Goal: Information Seeking & Learning: Learn about a topic

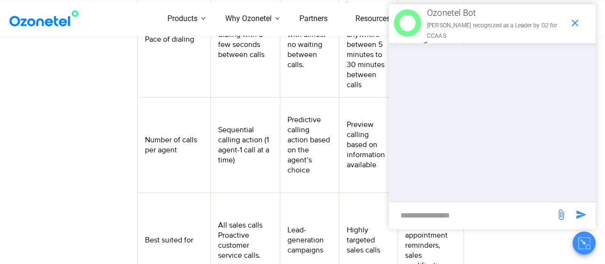
scroll to position [1147, 0]
click at [579, 22] on icon "end chat or minimize" at bounding box center [574, 22] width 11 height 11
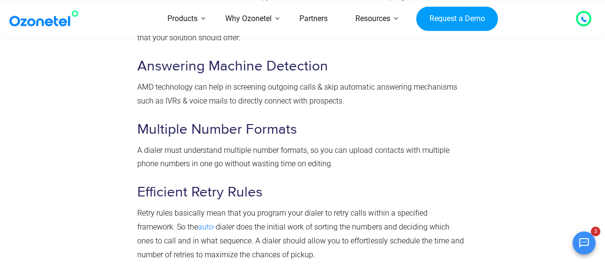
scroll to position [3884, 0]
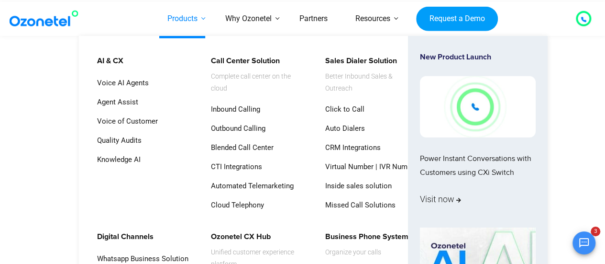
click at [192, 22] on link "Products" at bounding box center [183, 19] width 58 height 34
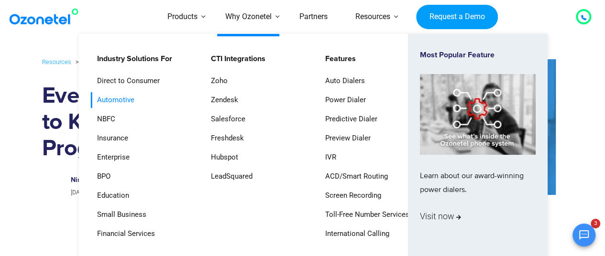
click at [113, 101] on link "Automotive" at bounding box center [113, 100] width 45 height 16
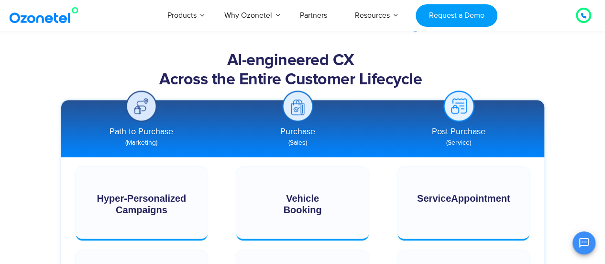
scroll to position [638, 0]
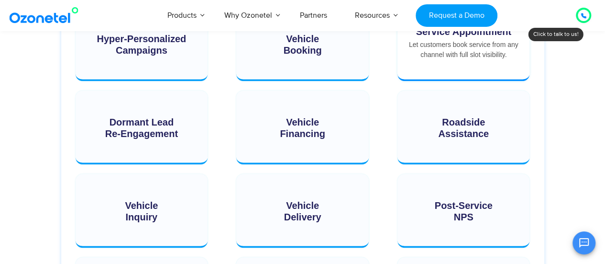
click at [460, 47] on div "Let customers book service from any channel with full slot visibility." at bounding box center [463, 50] width 113 height 20
click at [454, 65] on div "Service Appointment Let customers book service from any channel with full slot …" at bounding box center [463, 43] width 132 height 72
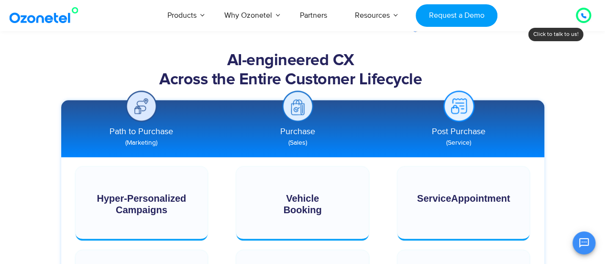
click at [452, 111] on img at bounding box center [458, 105] width 31 height 31
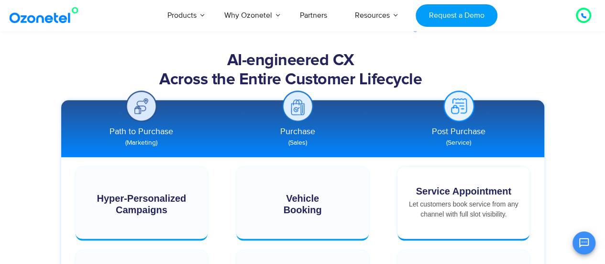
click at [461, 213] on div "Let customers book service from any channel with full slot visibility." at bounding box center [463, 209] width 113 height 20
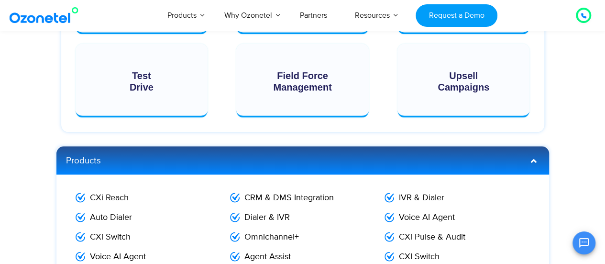
scroll to position [615, 0]
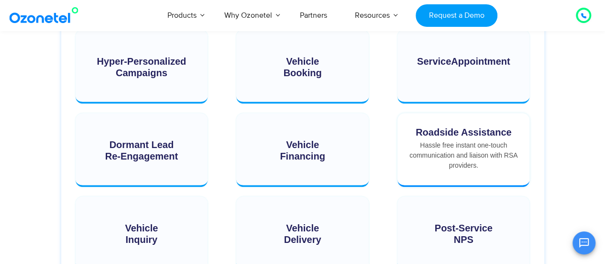
click at [447, 151] on div "Roadside Assistance Roadside Assistance Hassle free instant one-touch communica…" at bounding box center [463, 149] width 132 height 72
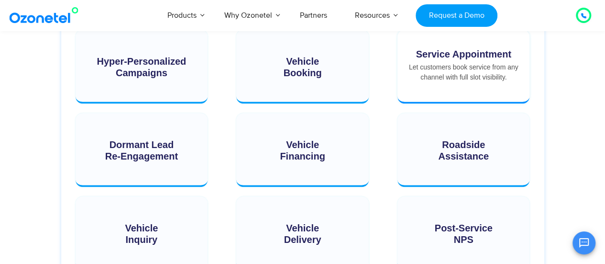
click at [434, 69] on div "Let customers book service from any channel with full slot visibility." at bounding box center [463, 72] width 113 height 20
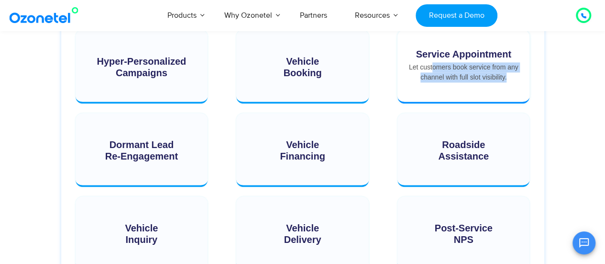
click at [434, 69] on div "Let customers book service from any channel with full slot visibility." at bounding box center [463, 72] width 113 height 20
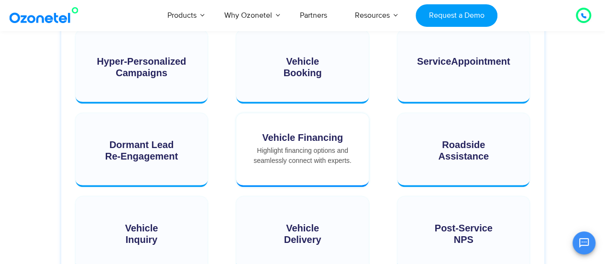
scroll to position [455, 0]
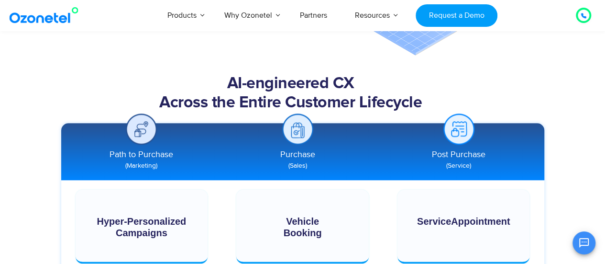
click at [293, 135] on img at bounding box center [297, 128] width 31 height 31
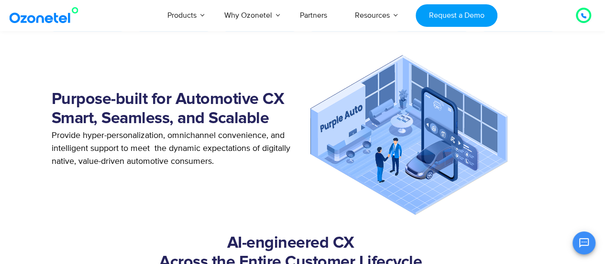
scroll to position [137, 0]
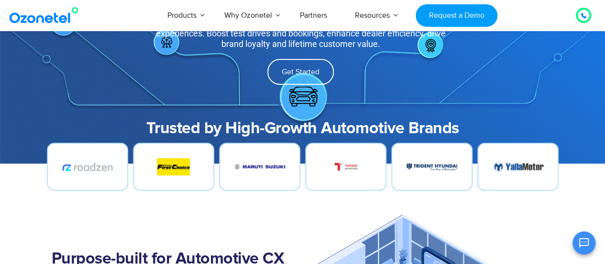
click at [541, 204] on div at bounding box center [303, 174] width 512 height 62
click at [531, 170] on img at bounding box center [517, 167] width 51 height 10
click at [157, 173] on img at bounding box center [173, 166] width 33 height 17
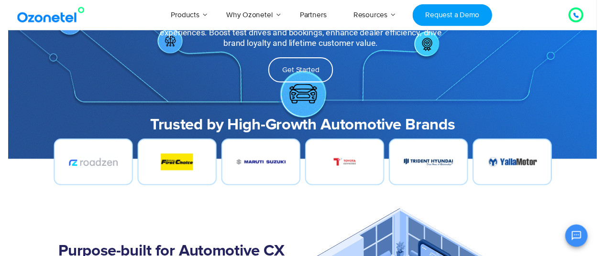
scroll to position [0, 0]
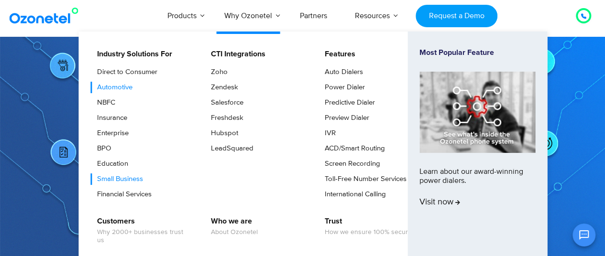
click at [118, 178] on link "Small Business" at bounding box center [118, 179] width 54 height 11
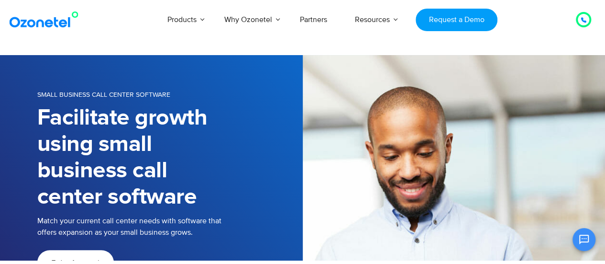
scroll to position [159, 0]
